Goal: Navigation & Orientation: Go to known website

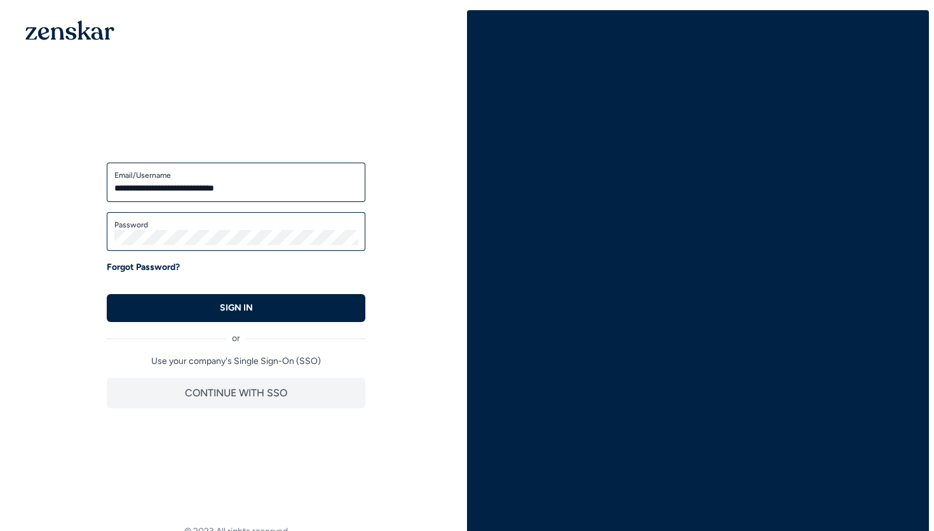
click at [307, 314] on button "SIGN IN" at bounding box center [236, 308] width 259 height 28
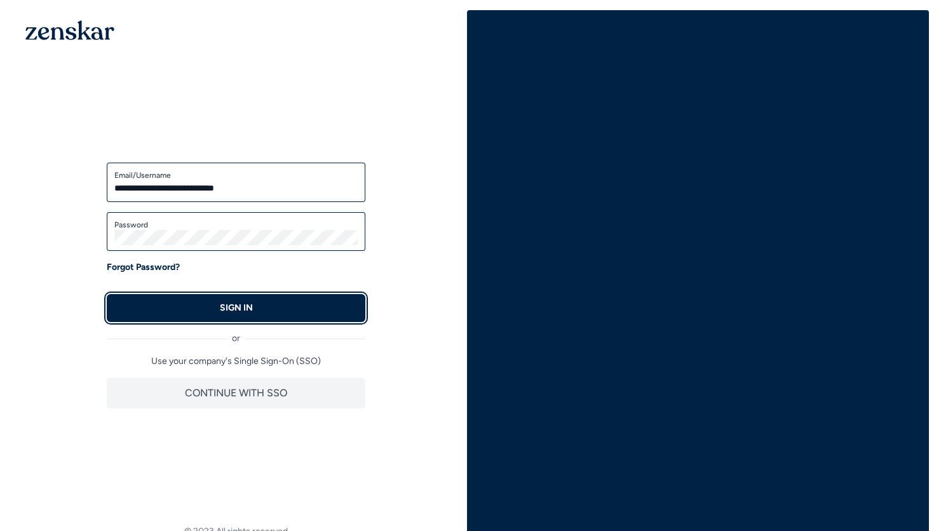
click at [304, 309] on button "SIGN IN" at bounding box center [236, 308] width 259 height 28
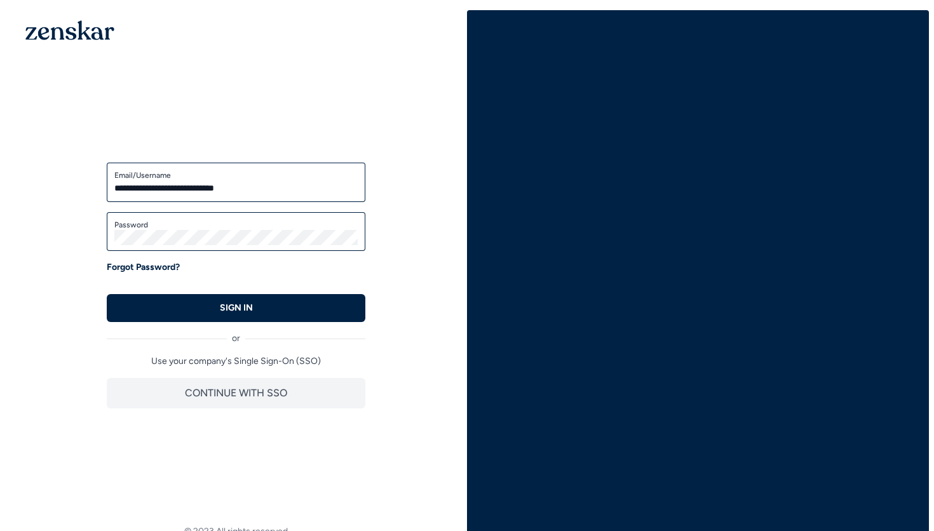
type input "**********"
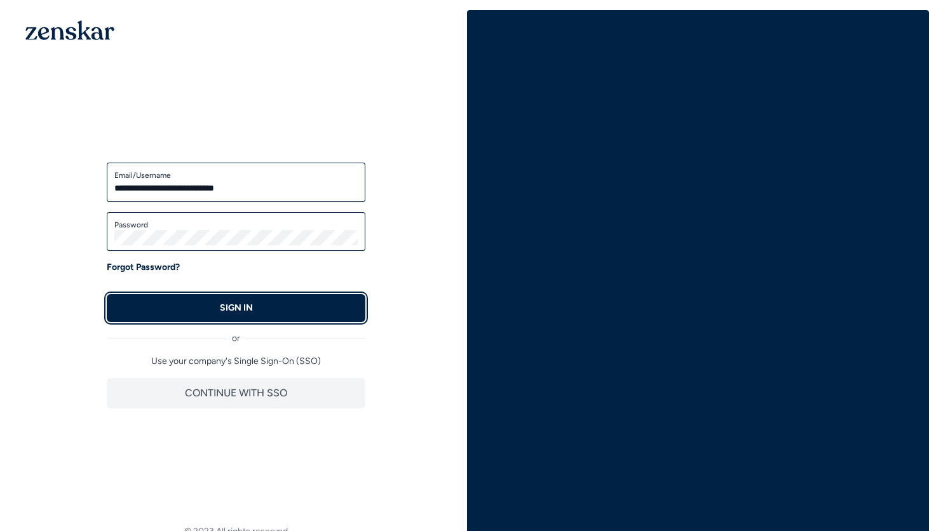
click at [346, 311] on button "SIGN IN" at bounding box center [236, 308] width 259 height 28
